Goal: Task Accomplishment & Management: Use online tool/utility

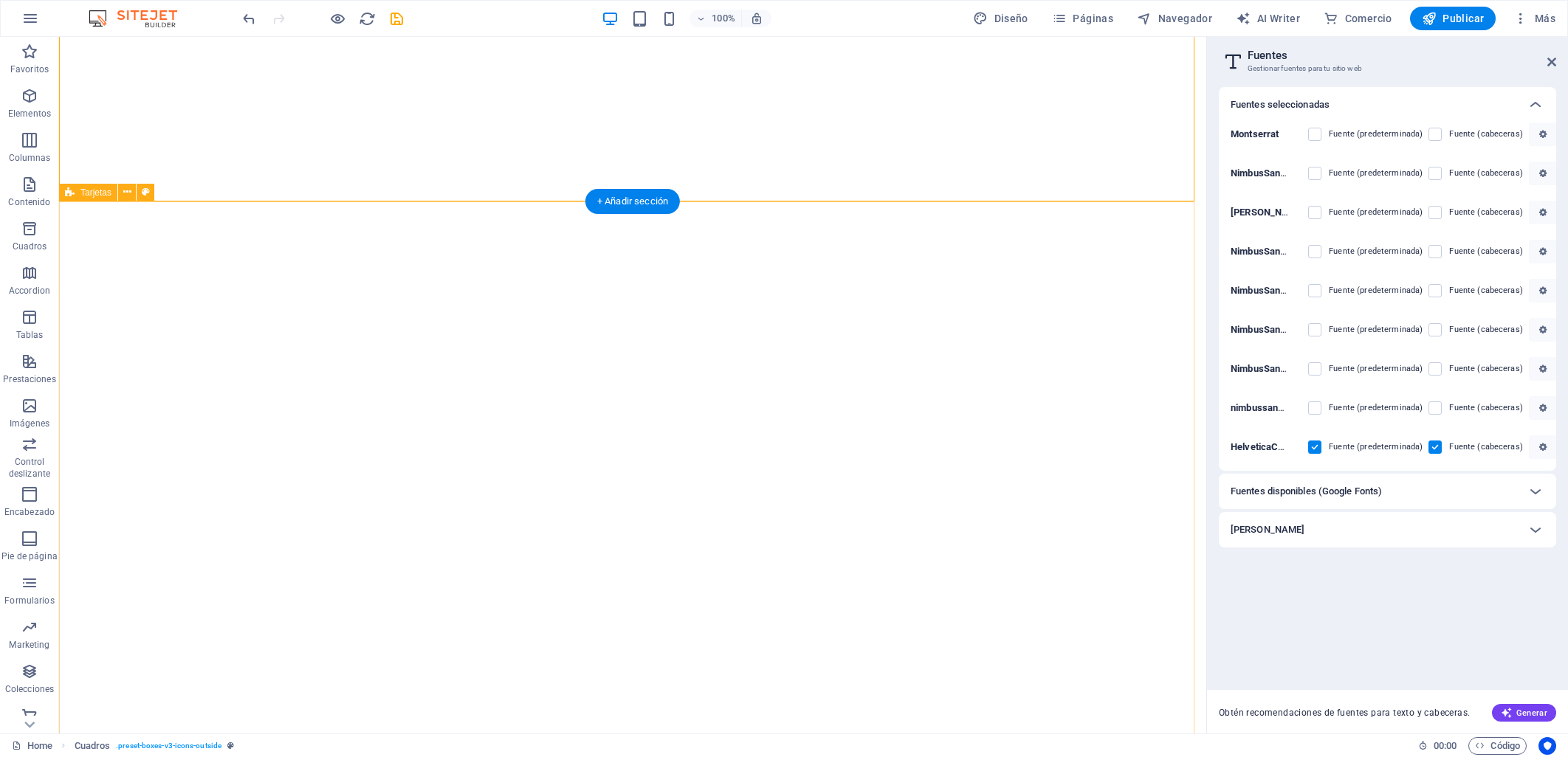
select select "popularity"
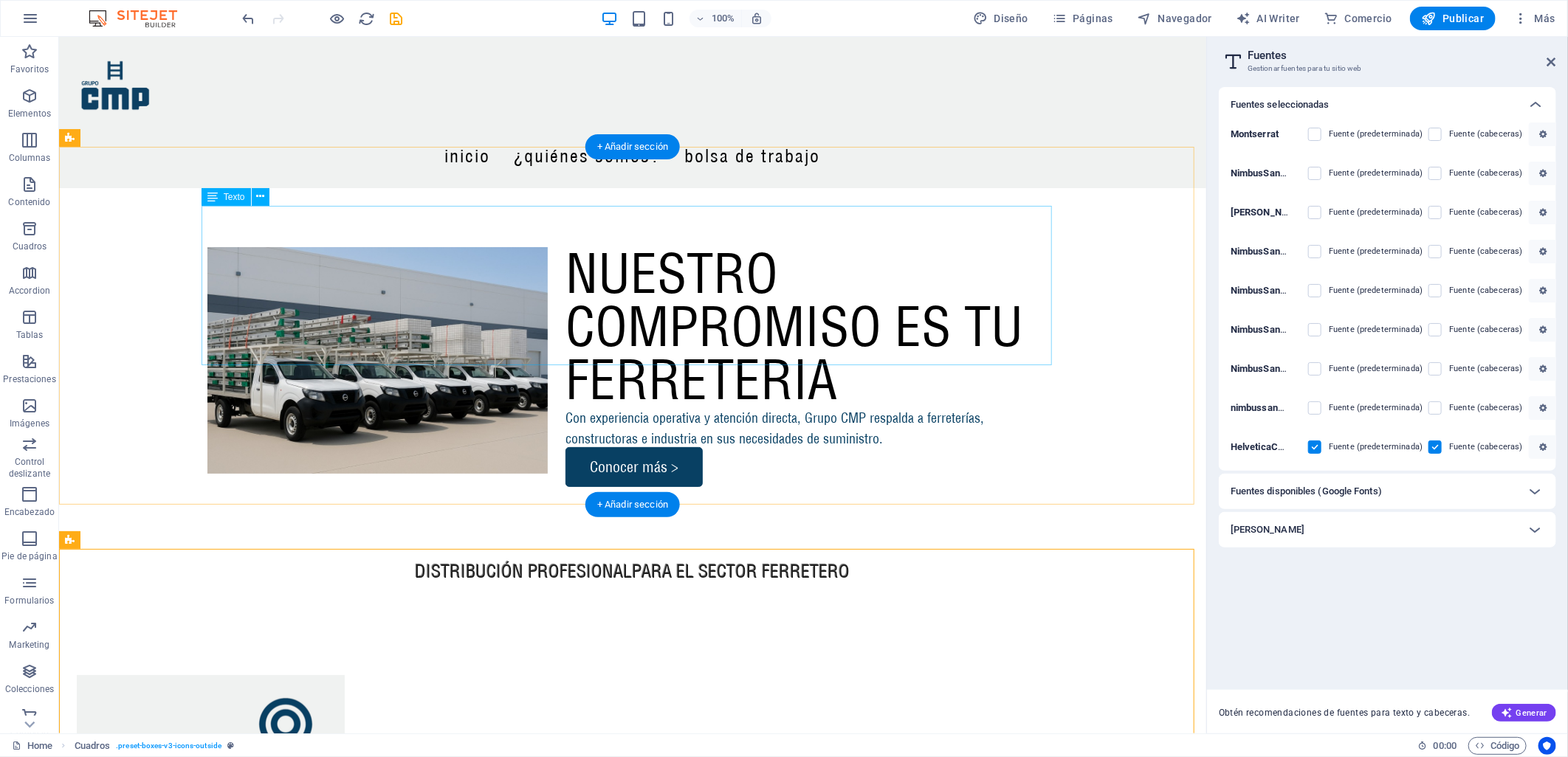
click at [825, 299] on div "NUESTRO COMPROMISO ES TU FERRETERIA" at bounding box center [632, 326] width 850 height 159
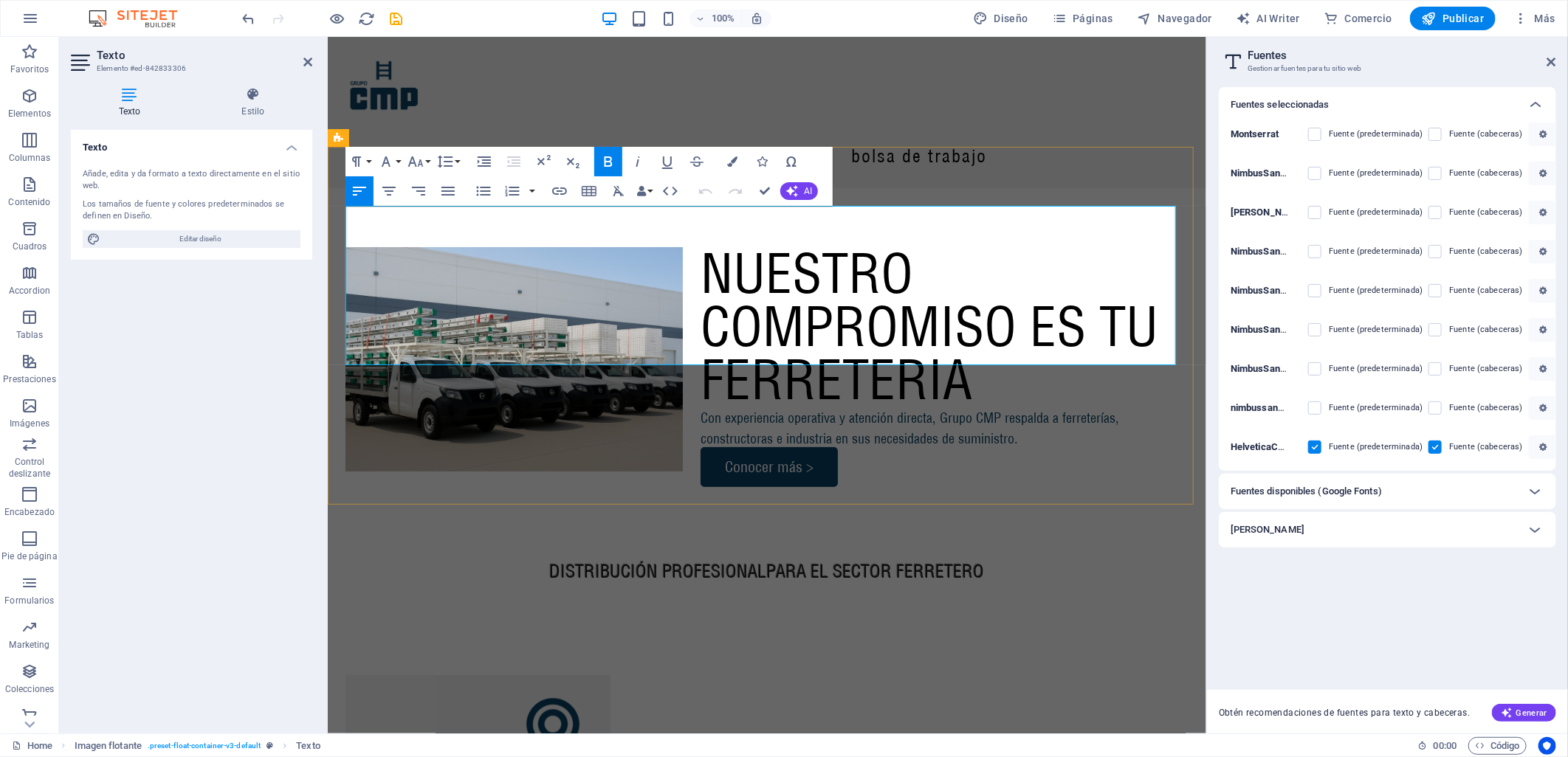
click at [940, 329] on strong "NUESTRO COMPROMISO ES TU FERRETERIA" at bounding box center [928, 325] width 457 height 172
click at [944, 332] on strong "NUESTRO COMPROMISO ES TU FERRETERIA" at bounding box center [928, 325] width 457 height 172
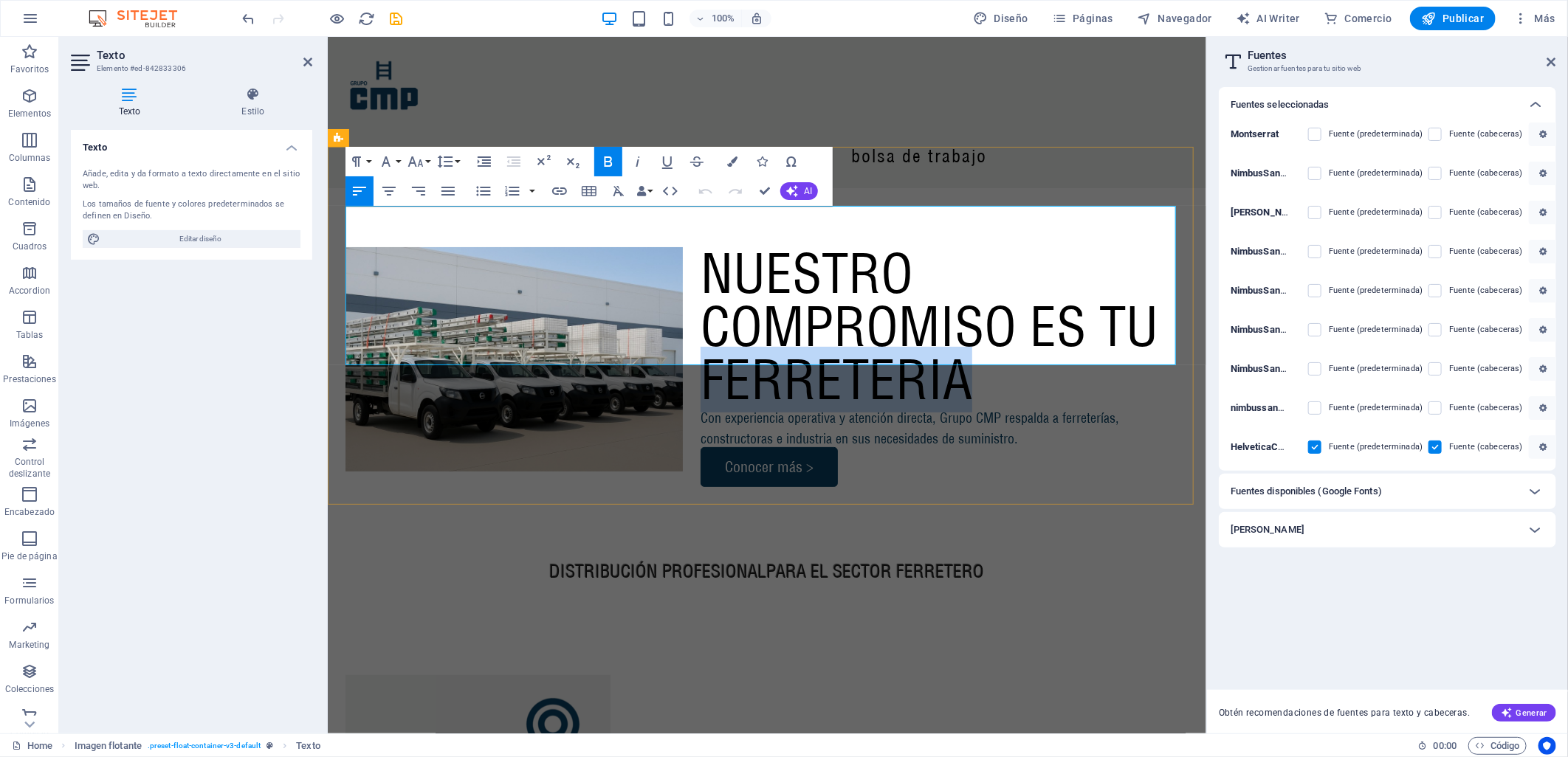
click at [944, 332] on strong "NUESTRO COMPROMISO ES TU FERRETERIA" at bounding box center [928, 325] width 457 height 172
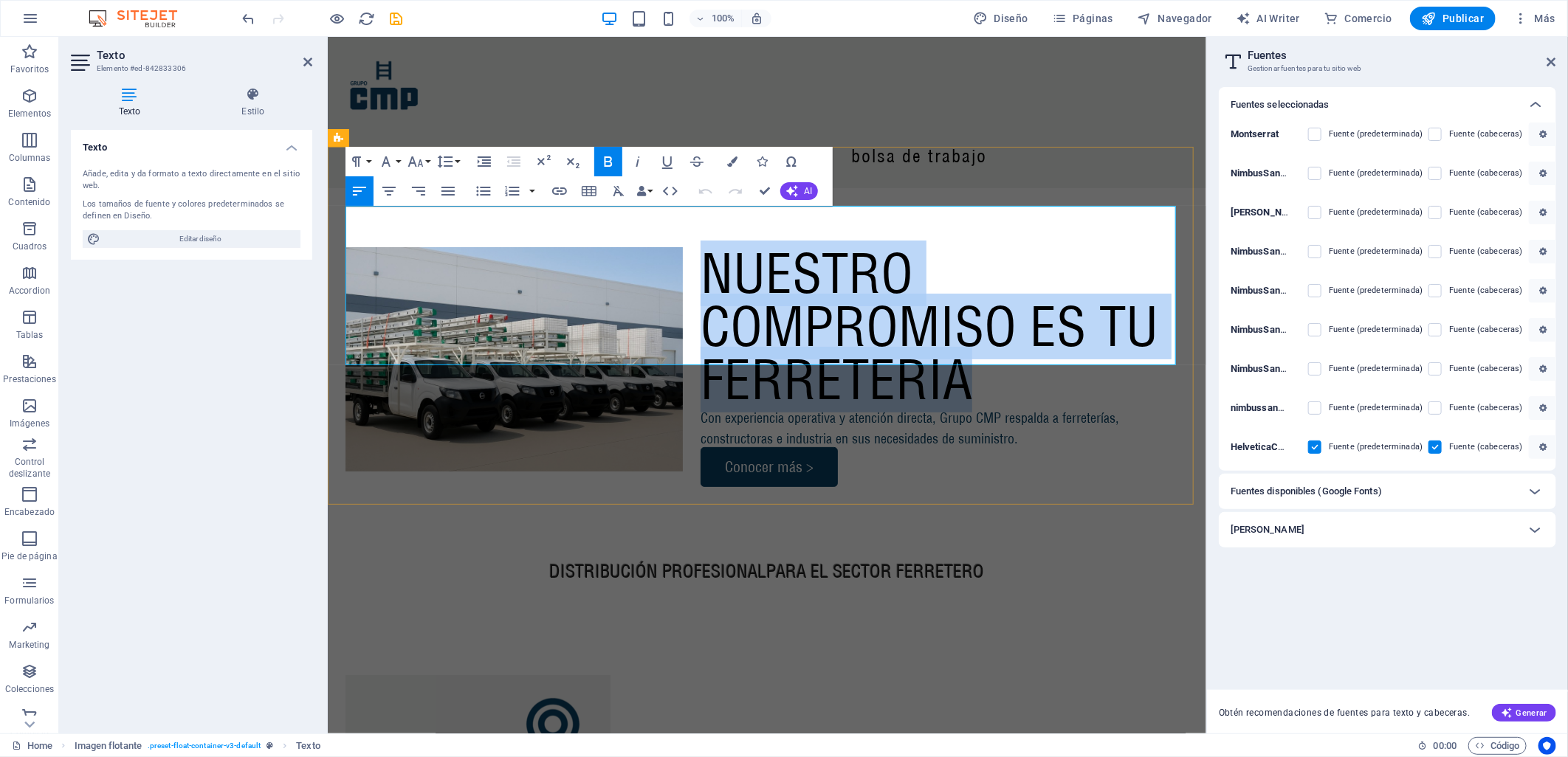
click at [944, 332] on strong "NUESTRO COMPROMISO ES TU FERRETERIA" at bounding box center [928, 325] width 457 height 172
copy strong "NUESTRO COMPROMISO ES TU FERRETERIA"
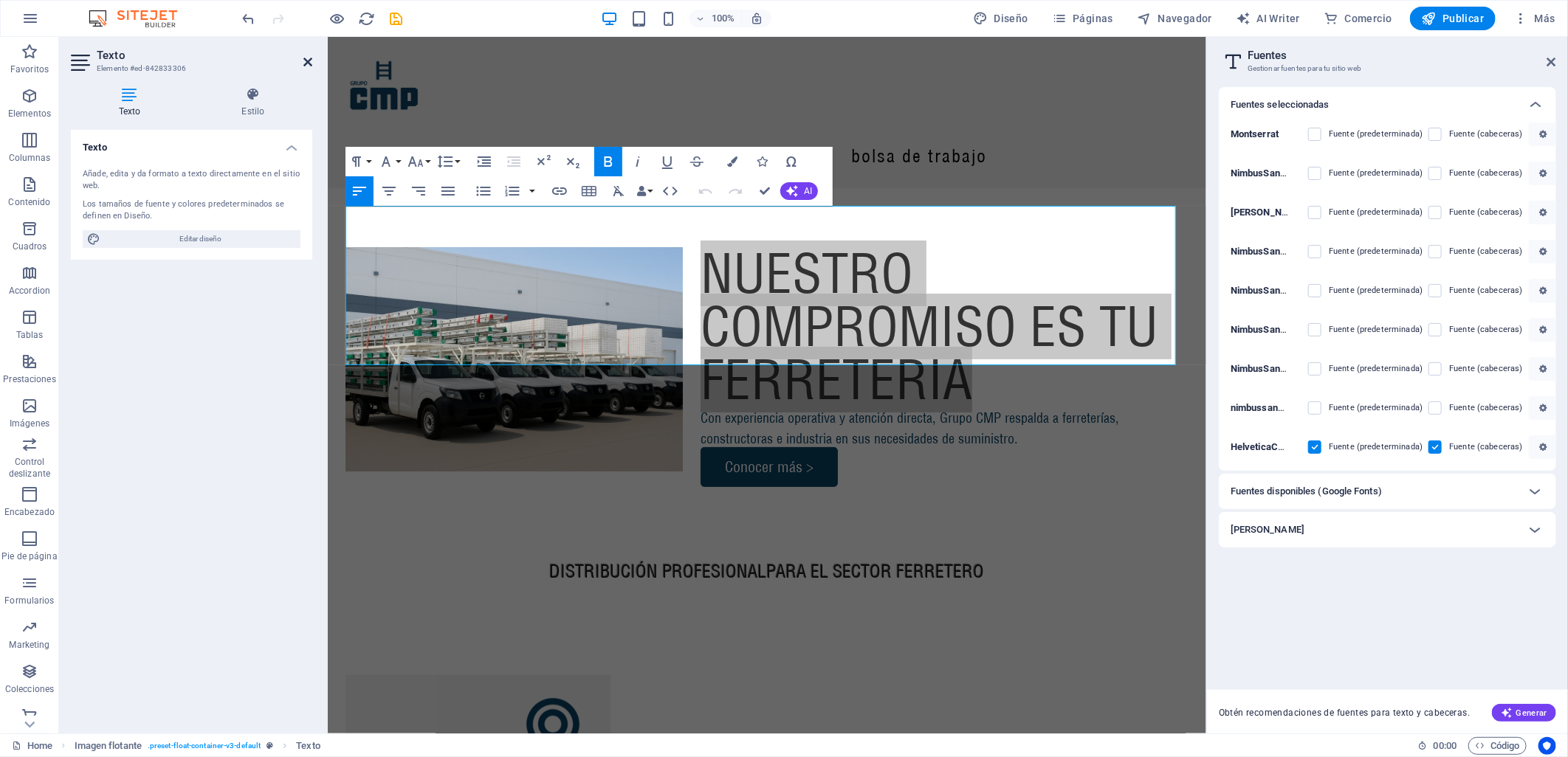
click at [307, 56] on icon at bounding box center [308, 61] width 9 height 11
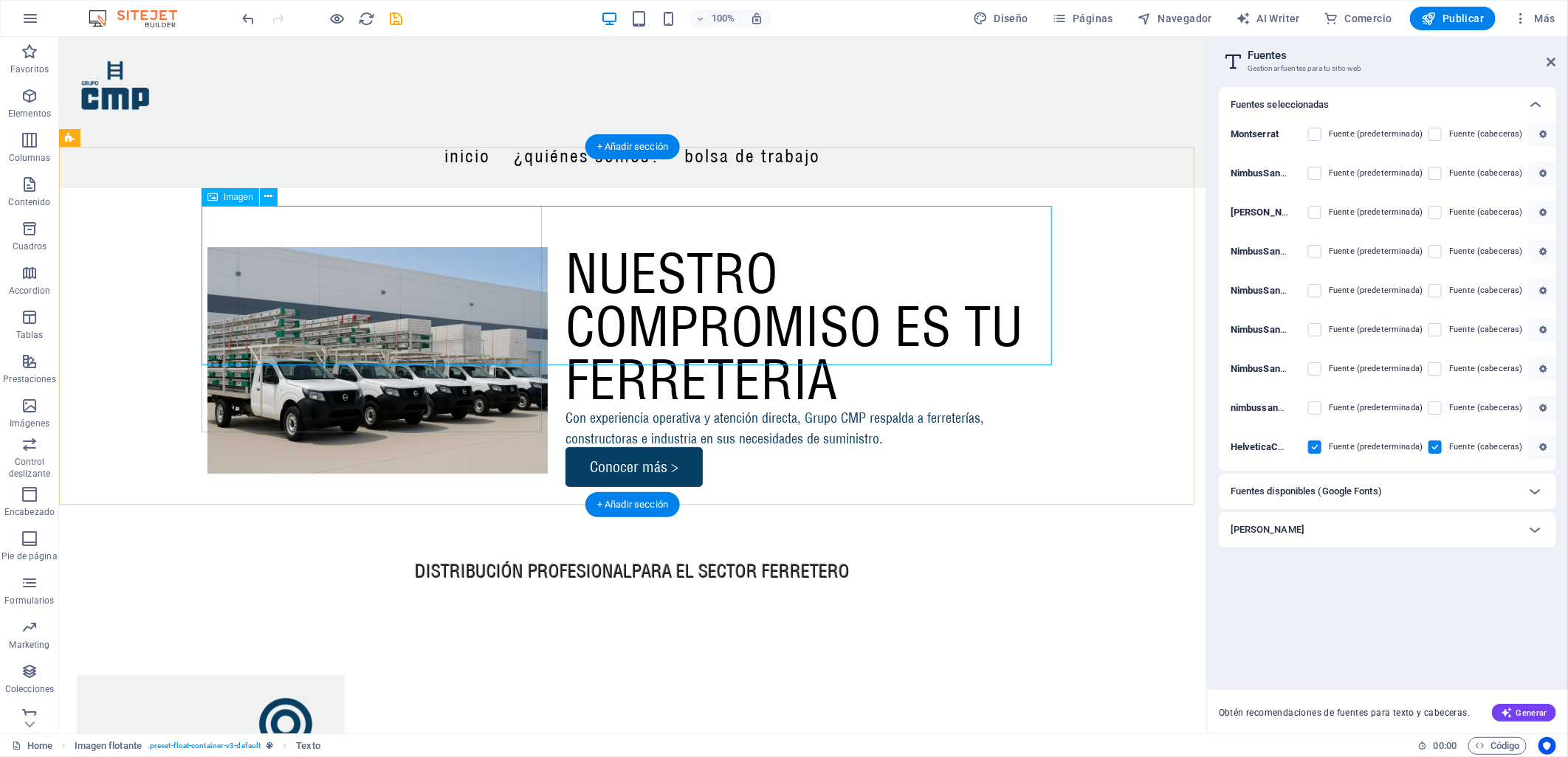
click at [468, 317] on figure at bounding box center [377, 360] width 341 height 226
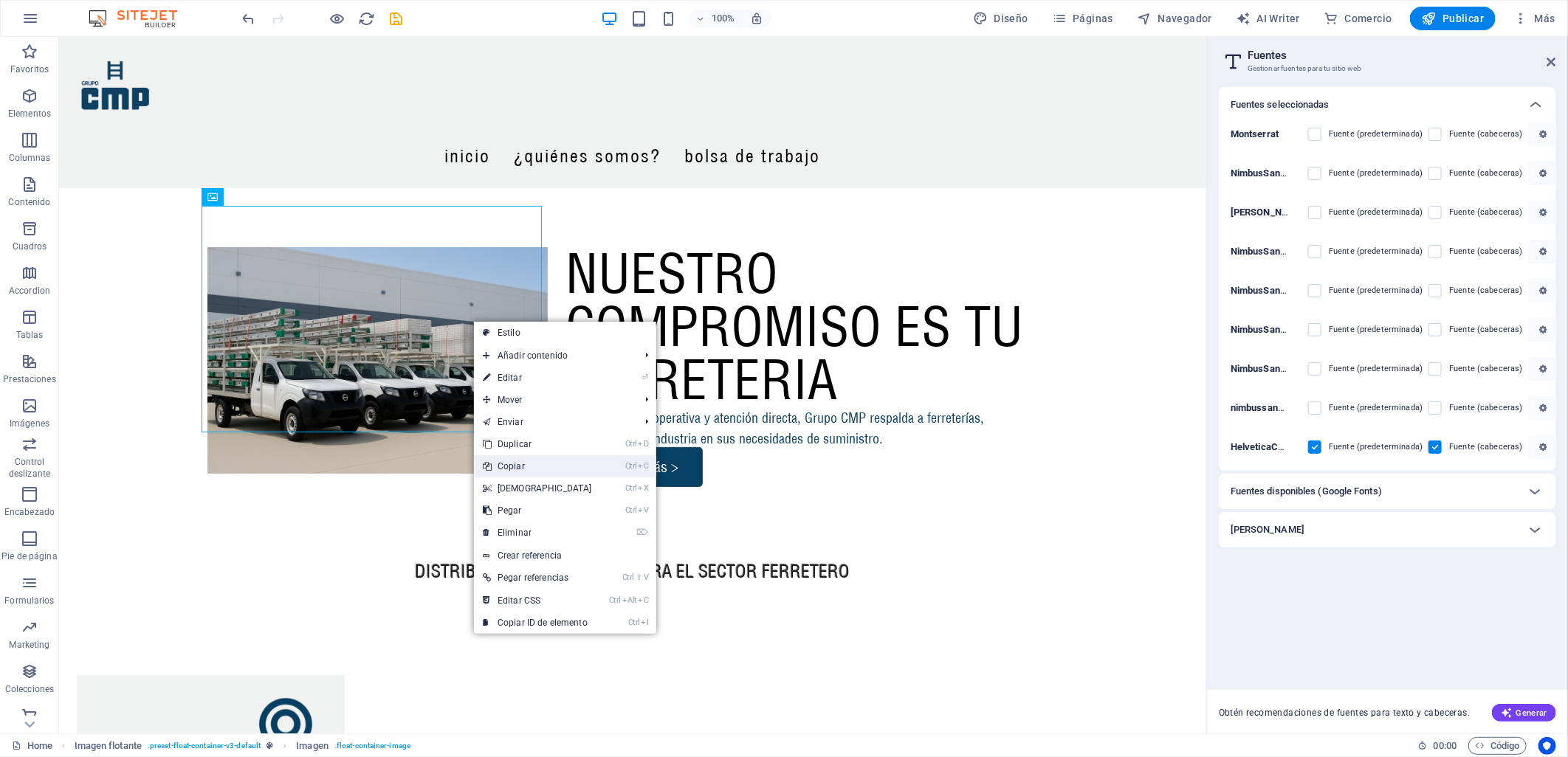
click at [541, 466] on link "Ctrl C Copiar" at bounding box center [536, 466] width 127 height 22
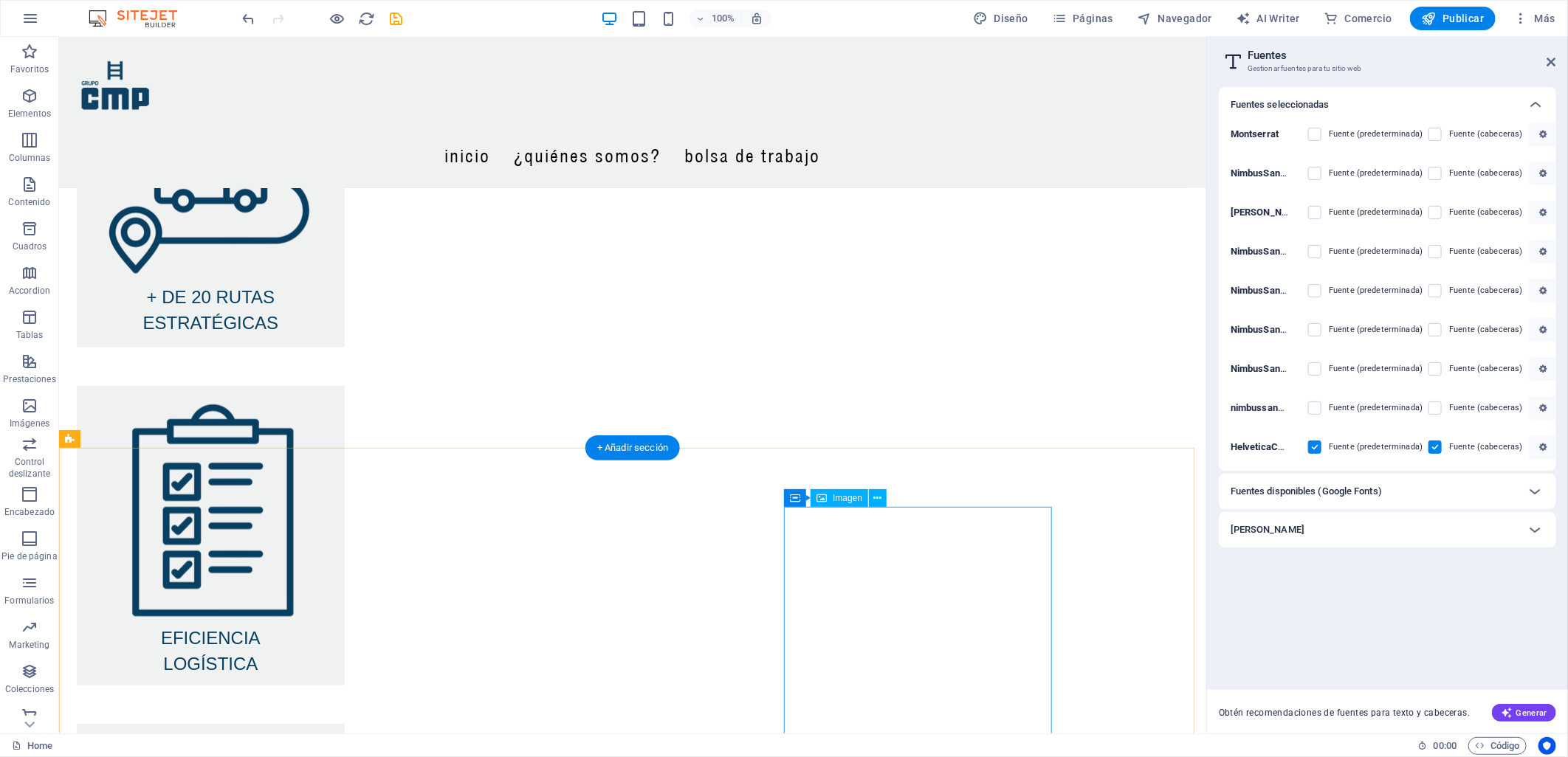
scroll to position [738, 0]
